Goal: Find specific page/section: Find specific page/section

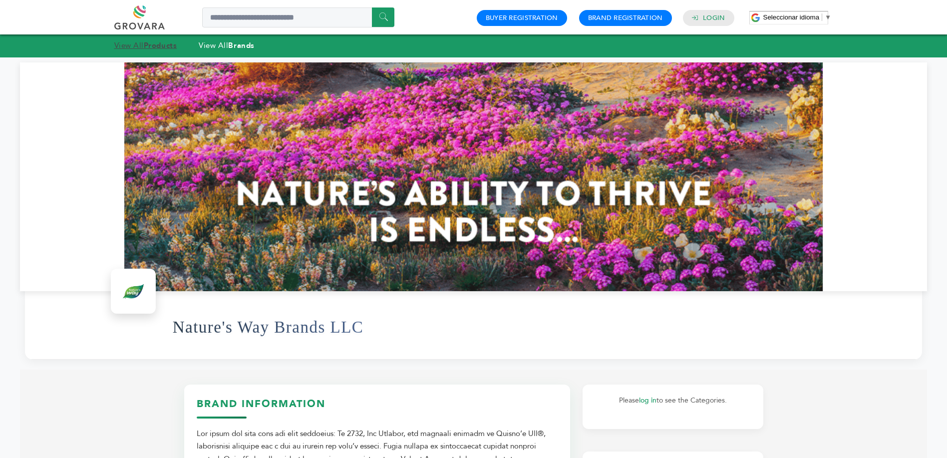
click at [153, 43] on strong "Products" at bounding box center [160, 45] width 33 height 10
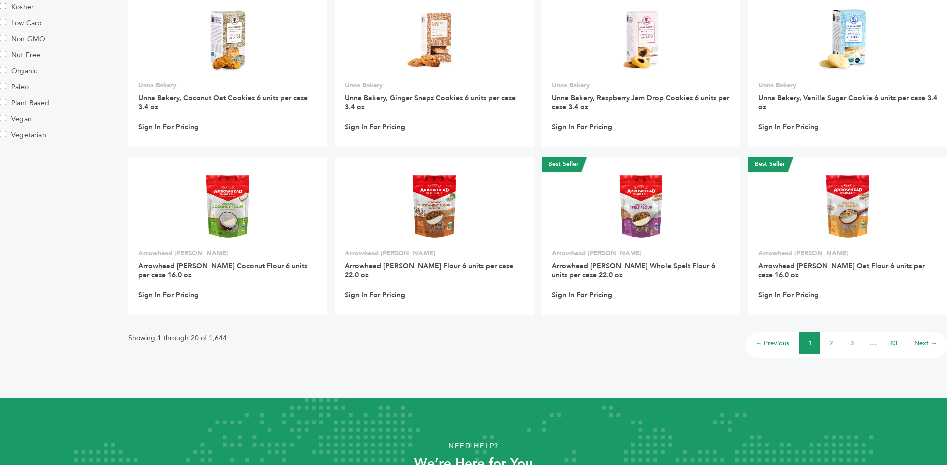
scroll to position [717, 0]
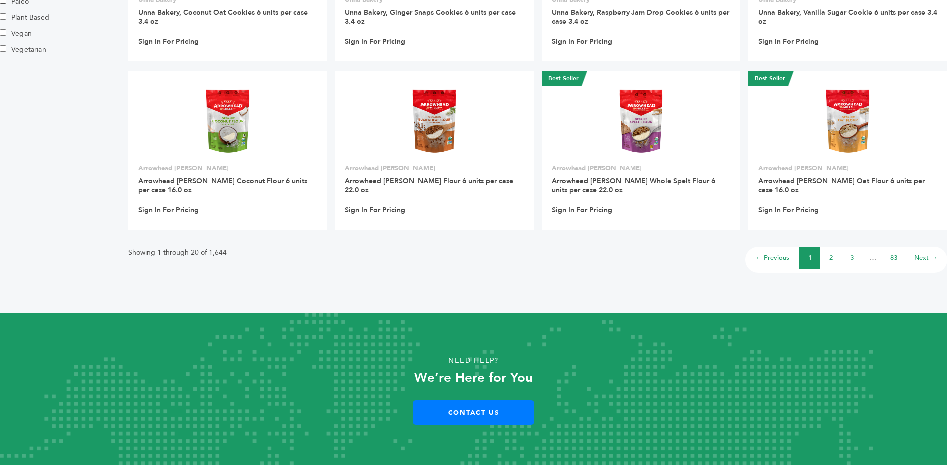
click at [834, 258] on li "2" at bounding box center [831, 258] width 21 height 22
click at [830, 259] on link "2" at bounding box center [831, 258] width 3 height 9
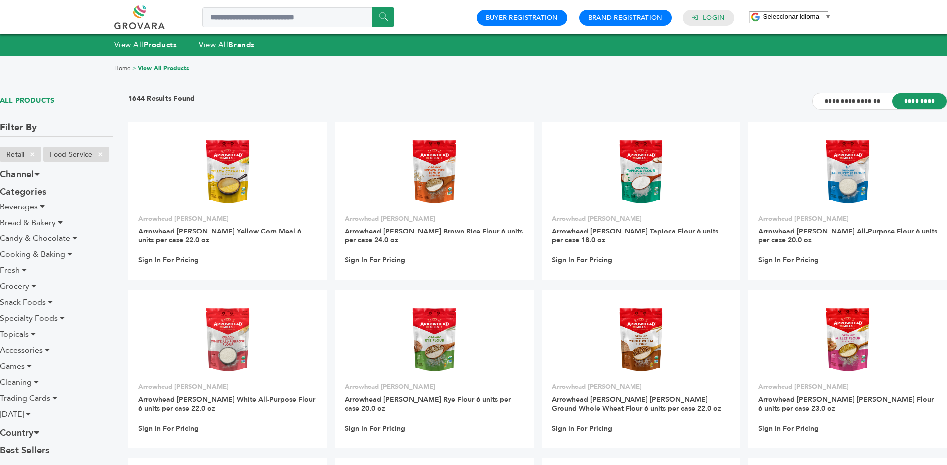
click at [42, 206] on icon at bounding box center [42, 206] width 5 height 8
